Goal: Navigation & Orientation: Find specific page/section

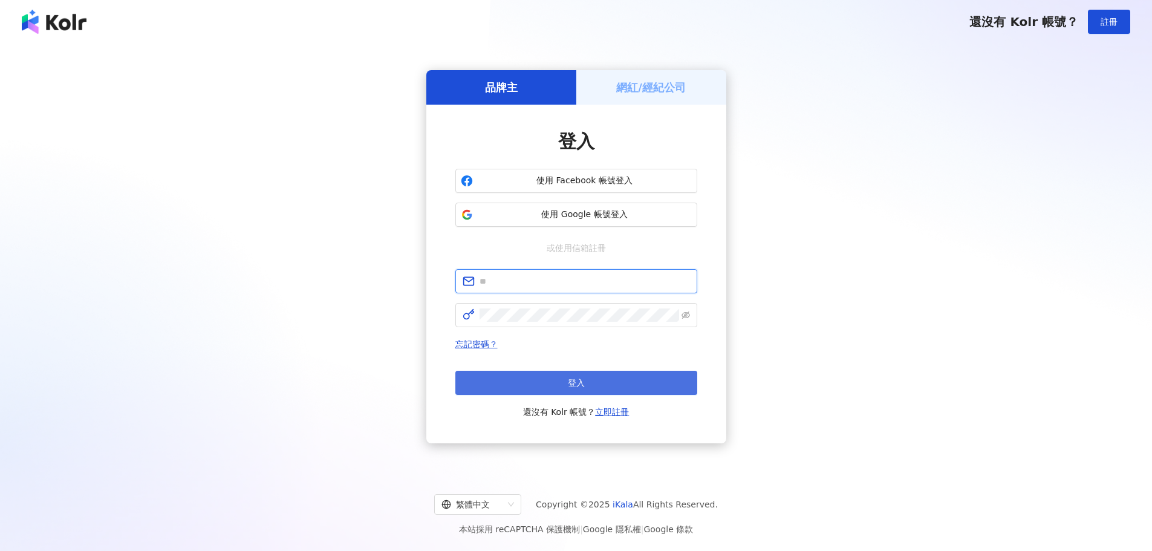
type input "**********"
click at [572, 381] on span "登入" at bounding box center [576, 383] width 17 height 10
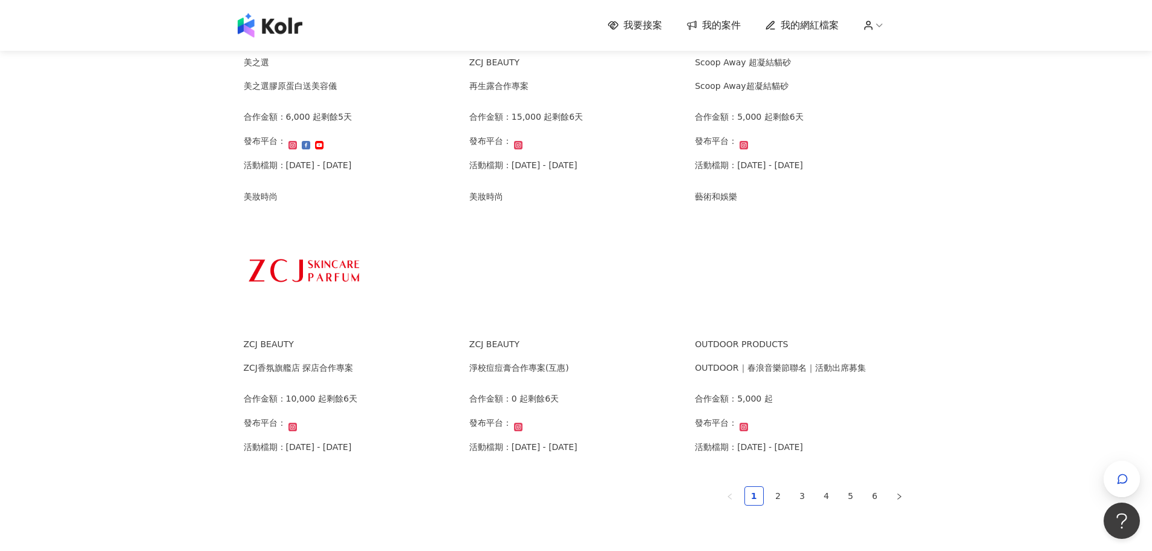
scroll to position [745, 0]
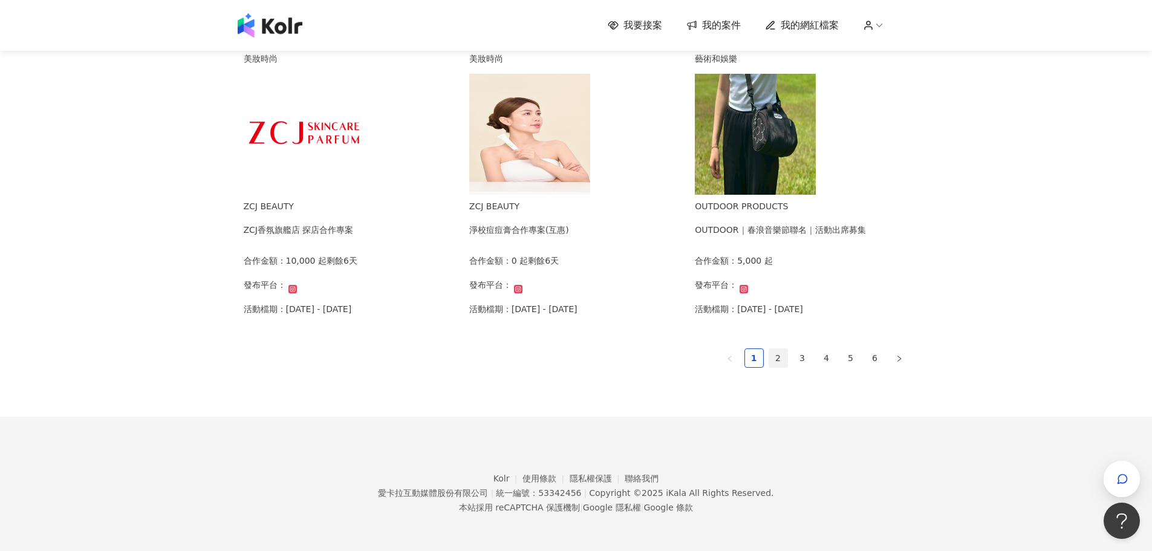
click at [781, 354] on link "2" at bounding box center [778, 358] width 18 height 18
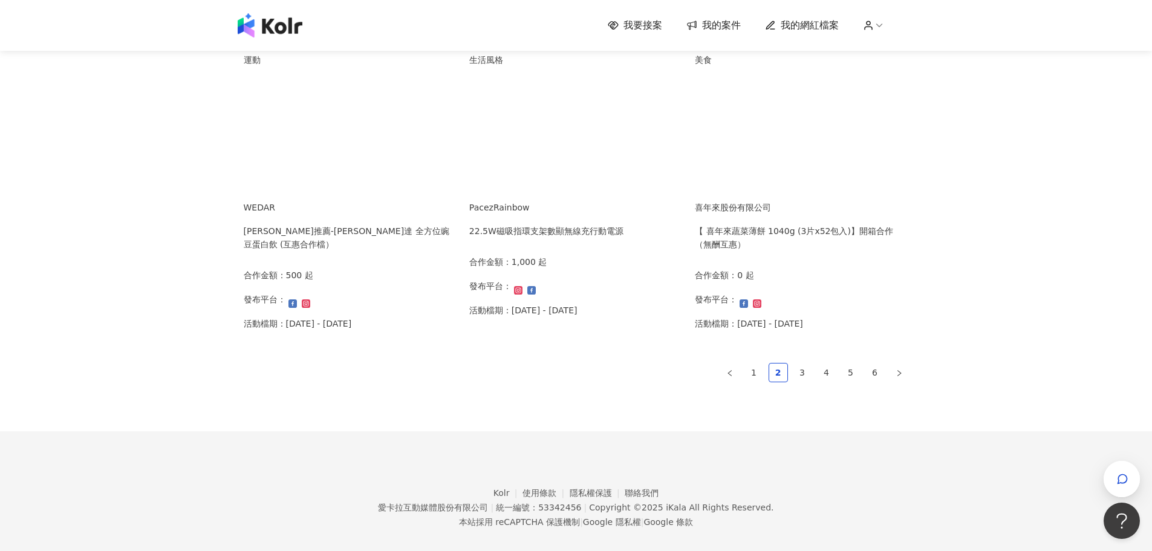
scroll to position [748, 0]
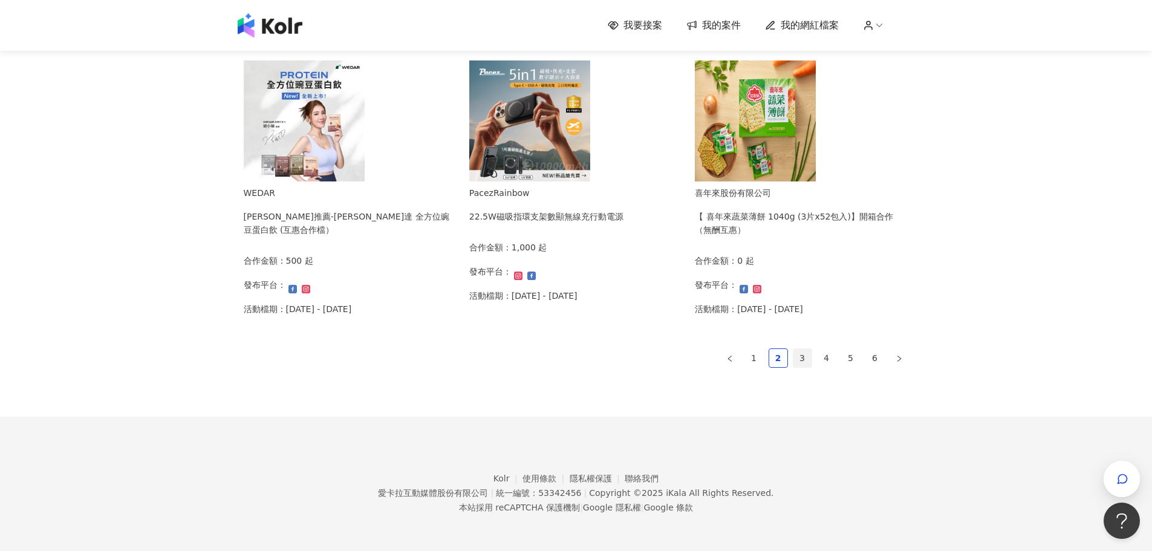
click at [795, 359] on link "3" at bounding box center [802, 358] width 18 height 18
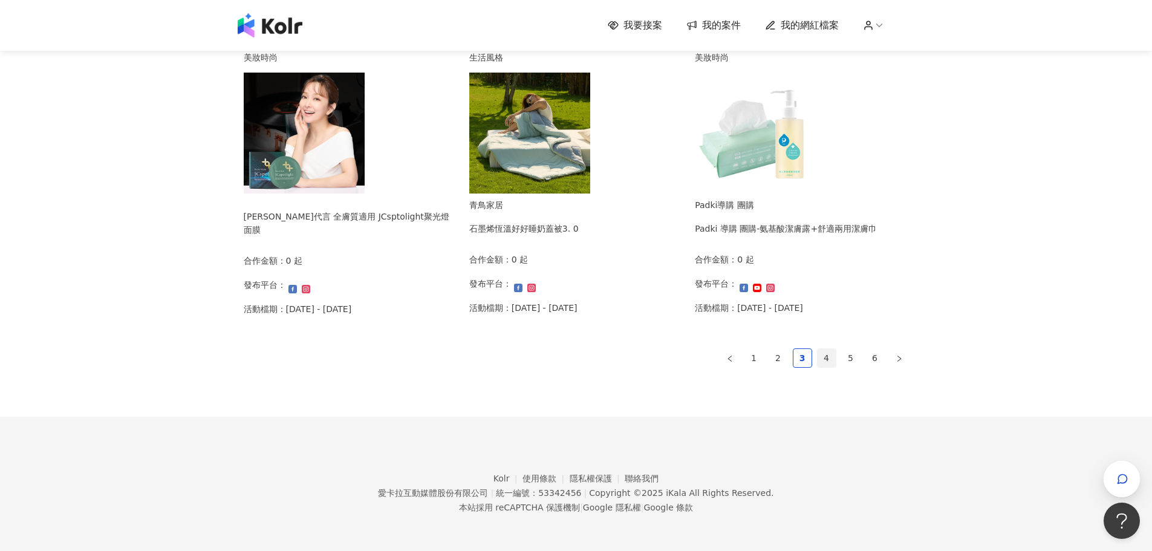
click at [823, 362] on link "4" at bounding box center [826, 358] width 18 height 18
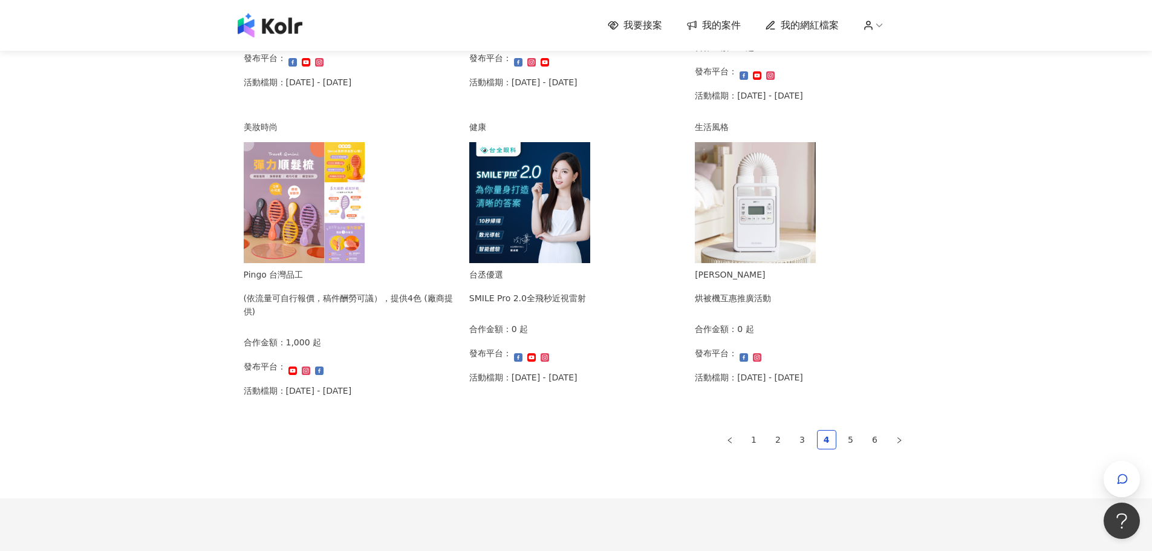
scroll to position [745, 0]
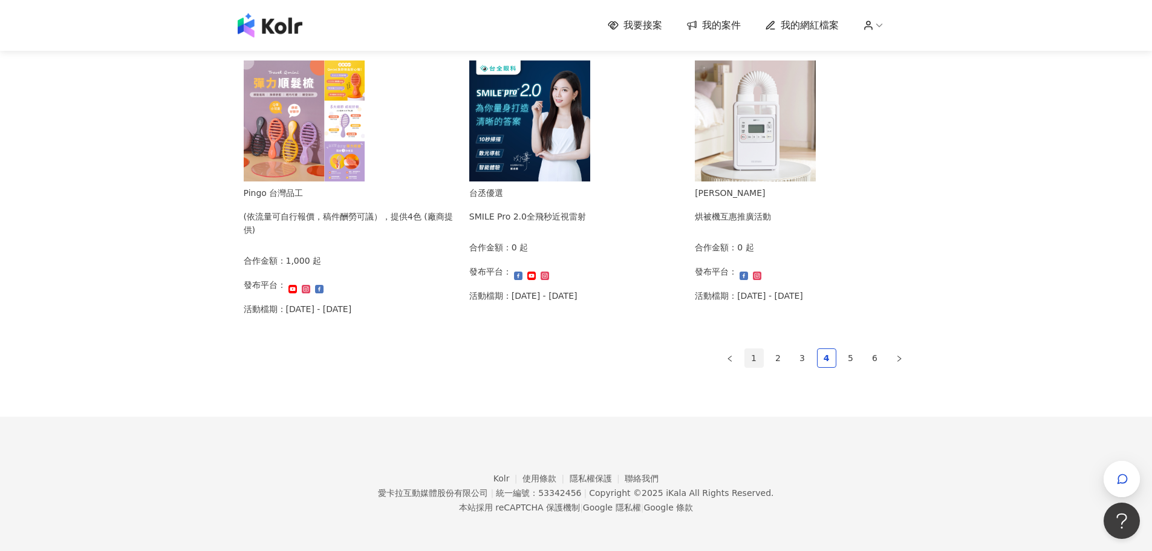
click at [749, 361] on link "1" at bounding box center [754, 358] width 18 height 18
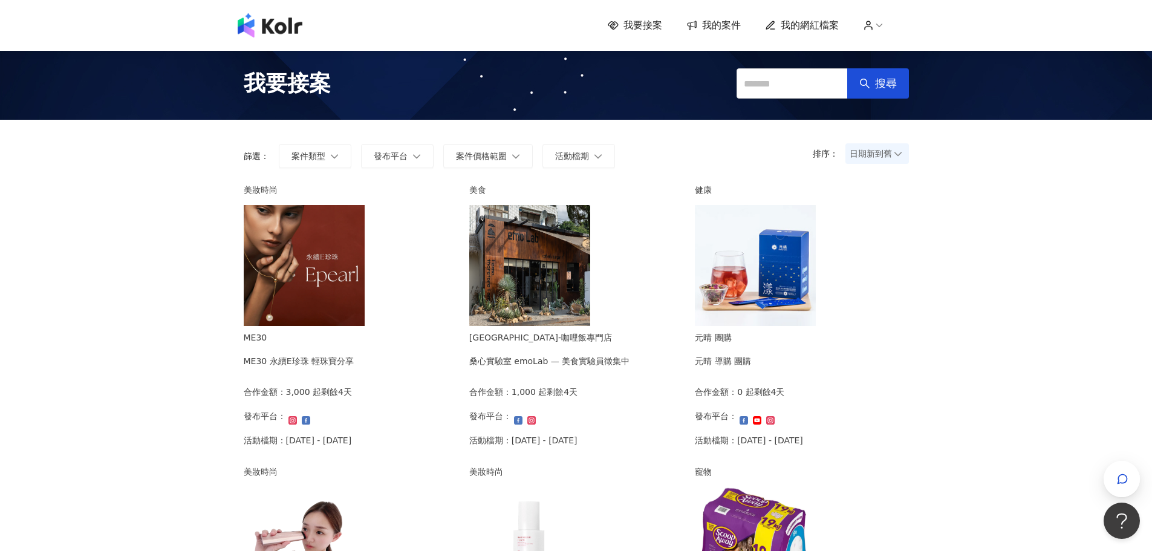
scroll to position [0, 0]
